Goal: Task Accomplishment & Management: Use online tool/utility

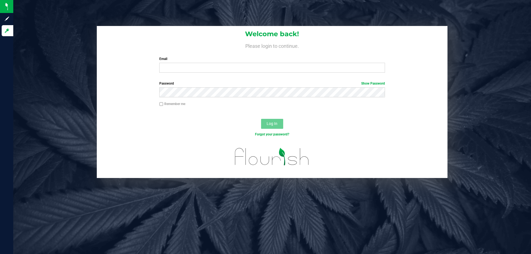
click at [184, 53] on div "Welcome back! Please login to continue. Email Required Please format your email…" at bounding box center [272, 51] width 351 height 51
click at [187, 71] on input "Email" at bounding box center [271, 68] width 225 height 10
type input "[EMAIL_ADDRESS][DOMAIN_NAME]"
click at [261, 119] on button "Log In" at bounding box center [272, 124] width 22 height 10
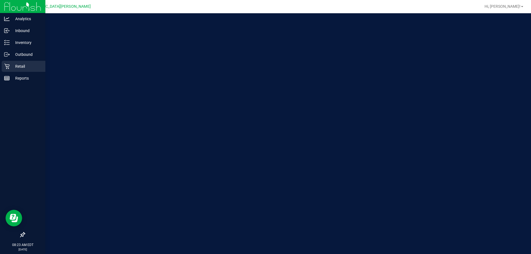
click at [16, 66] on p "Retail" at bounding box center [26, 66] width 33 height 7
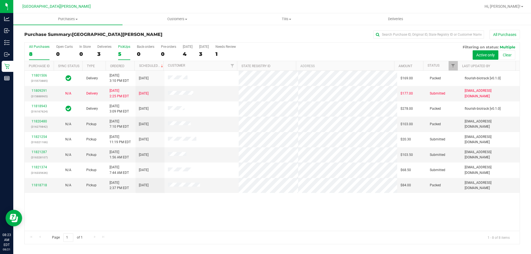
click at [119, 55] on div "5" at bounding box center [124, 54] width 12 height 6
click at [0, 0] on input "PickUps 5" at bounding box center [0, 0] width 0 height 0
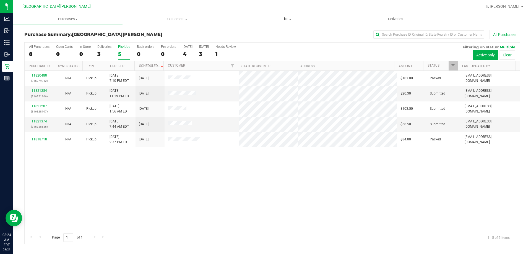
click at [291, 19] on span at bounding box center [290, 19] width 2 height 1
click at [282, 30] on li "Manage tills" at bounding box center [286, 33] width 109 height 7
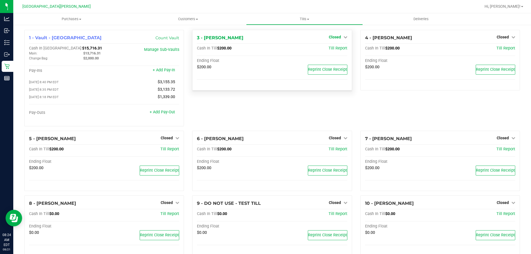
click at [329, 36] on span "Closed" at bounding box center [335, 37] width 12 height 4
click at [330, 49] on link "Open Till" at bounding box center [335, 48] width 15 height 4
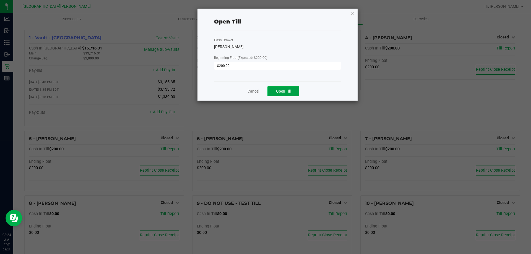
click at [286, 90] on span "Open Till" at bounding box center [283, 91] width 15 height 4
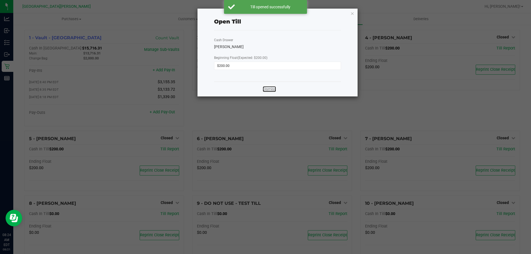
click at [268, 90] on link "Dismiss" at bounding box center [269, 89] width 13 height 6
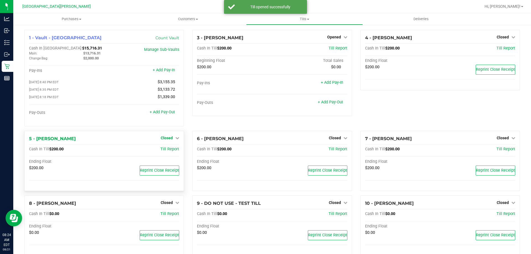
click at [173, 139] on link "Closed" at bounding box center [170, 138] width 19 height 4
click at [164, 153] on div "Open Till" at bounding box center [166, 149] width 41 height 7
click at [162, 149] on link "Open Till" at bounding box center [166, 149] width 15 height 4
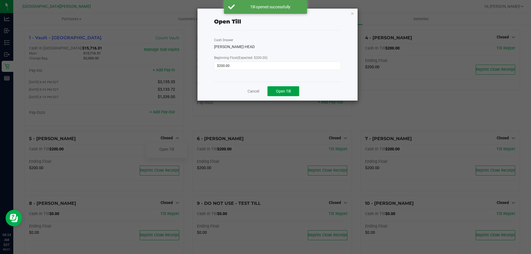
click at [268, 90] on button "Open Till" at bounding box center [283, 91] width 32 height 10
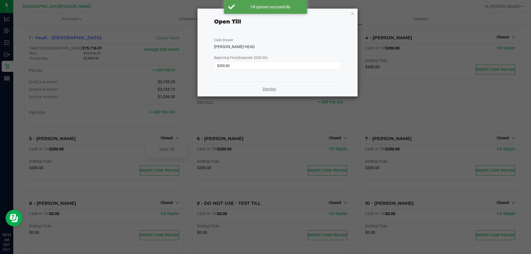
click at [269, 86] on link "Dismiss" at bounding box center [269, 89] width 13 height 6
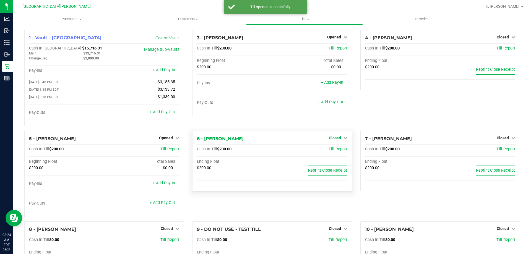
click at [331, 140] on span "Closed" at bounding box center [335, 138] width 12 height 4
click at [328, 149] on link "Open Till" at bounding box center [335, 149] width 15 height 4
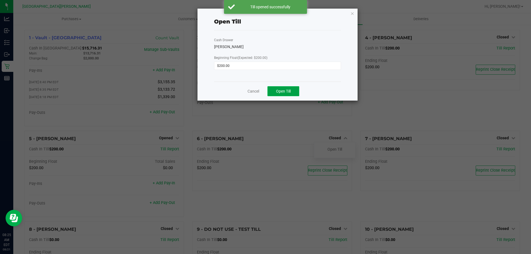
click at [285, 91] on span "Open Till" at bounding box center [283, 91] width 15 height 4
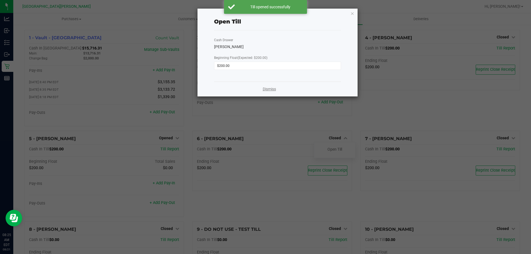
click at [266, 89] on link "Dismiss" at bounding box center [269, 89] width 13 height 6
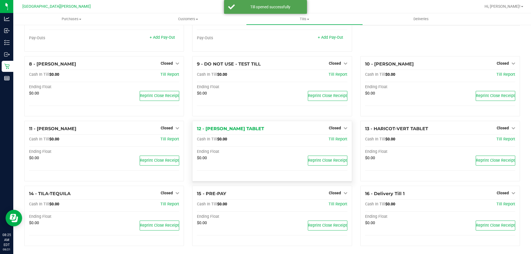
scroll to position [169, 0]
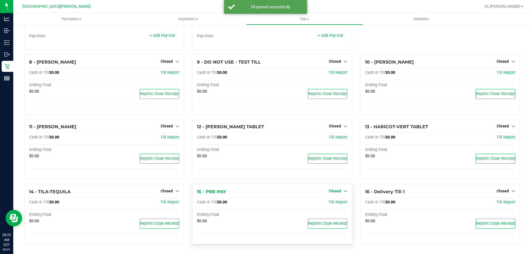
click at [334, 189] on span "Closed" at bounding box center [335, 191] width 12 height 4
click at [333, 201] on link "Open Till" at bounding box center [335, 202] width 15 height 4
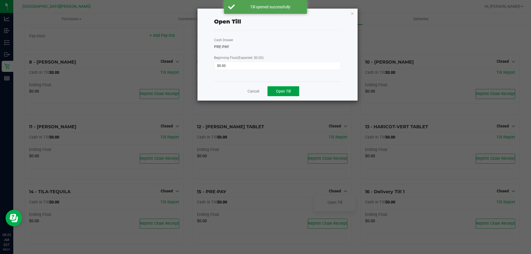
click at [284, 87] on button "Open Till" at bounding box center [283, 91] width 32 height 10
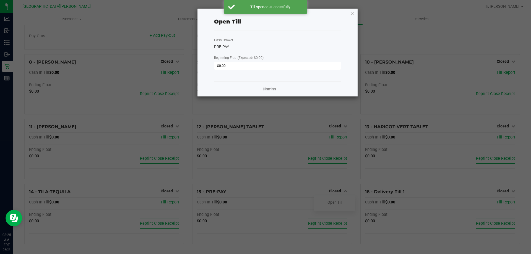
click at [272, 89] on link "Dismiss" at bounding box center [269, 89] width 13 height 6
